Goal: Transaction & Acquisition: Purchase product/service

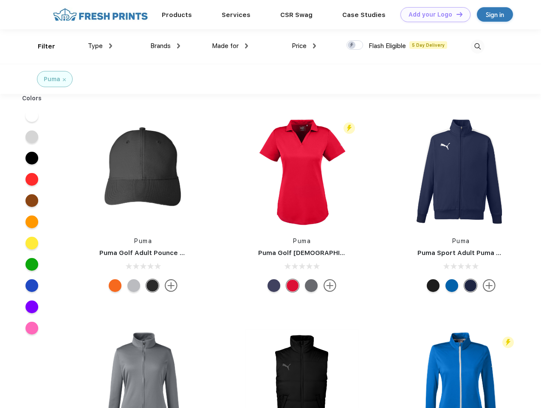
click at [433, 14] on link "Add your Logo Design Tool" at bounding box center [436, 14] width 70 height 15
click at [0, 0] on div "Design Tool" at bounding box center [0, 0] width 0 height 0
click at [456, 14] on link "Add your Logo Design Tool" at bounding box center [436, 14] width 70 height 15
click at [41, 46] on div "Filter" at bounding box center [46, 47] width 17 height 10
click at [100, 46] on span "Type" at bounding box center [95, 46] width 15 height 8
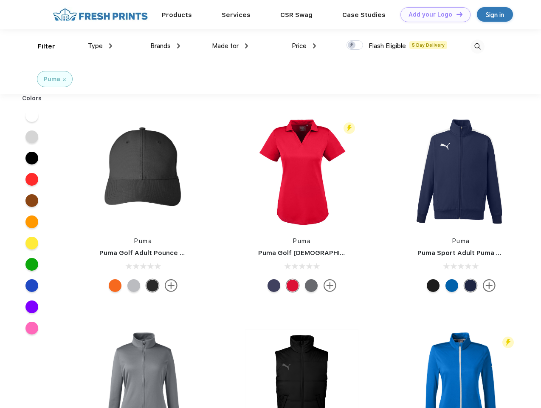
click at [165, 46] on span "Brands" at bounding box center [160, 46] width 20 height 8
click at [230, 46] on span "Made for" at bounding box center [225, 46] width 27 height 8
click at [304, 46] on span "Price" at bounding box center [299, 46] width 15 height 8
click at [355, 45] on div at bounding box center [355, 44] width 17 height 9
click at [352, 45] on input "checkbox" at bounding box center [350, 43] width 6 height 6
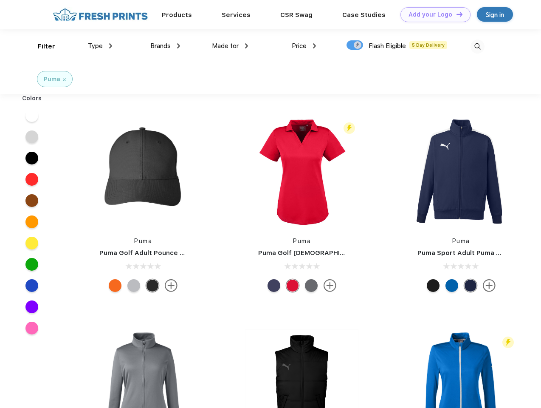
click at [478, 46] on img at bounding box center [478, 47] width 14 height 14
